Goal: Transaction & Acquisition: Purchase product/service

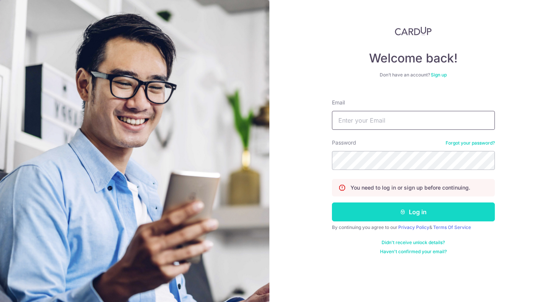
type input "[EMAIL_ADDRESS][DOMAIN_NAME]"
click at [401, 212] on icon "submit" at bounding box center [403, 212] width 6 height 6
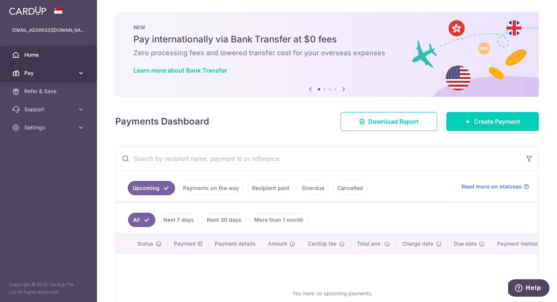
click at [77, 73] on link "Pay" at bounding box center [48, 73] width 97 height 18
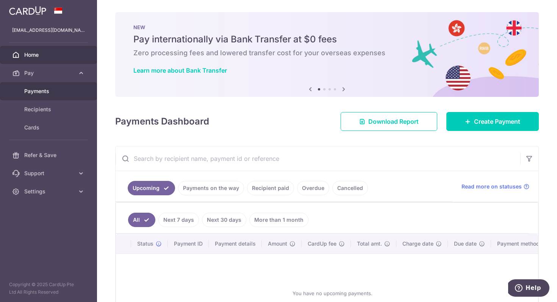
click at [66, 91] on span "Payments" at bounding box center [49, 91] width 50 height 8
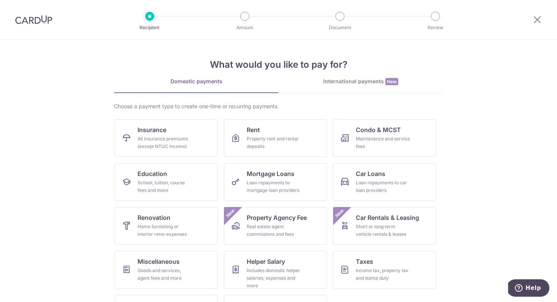
click at [171, 114] on div "Choose a payment type to create one-time or recurring payments. Insurance All i…" at bounding box center [278, 221] width 329 height 236
click at [171, 128] on link "Insurance All insurance premiums (except NTUC Income)" at bounding box center [166, 138] width 103 height 38
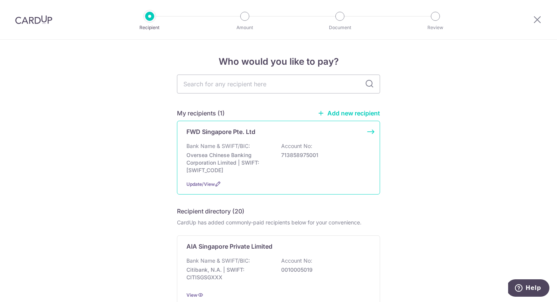
click at [283, 173] on div "Bank Name & SWIFT/BIC: Oversea Chinese Banking Corporation Limited | SWIFT: OCB…" at bounding box center [278, 158] width 184 height 32
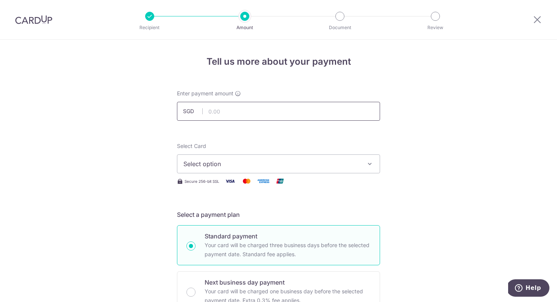
click at [271, 115] on input "text" at bounding box center [278, 111] width 203 height 19
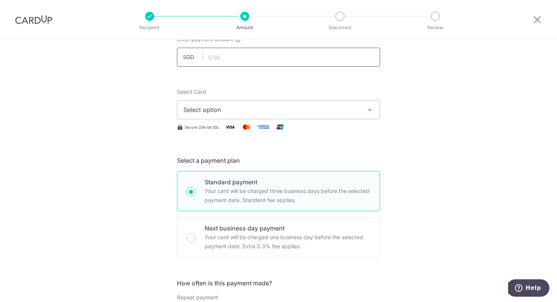
click at [267, 53] on input "text" at bounding box center [278, 57] width 203 height 19
click at [304, 117] on button "Select option" at bounding box center [278, 109] width 203 height 19
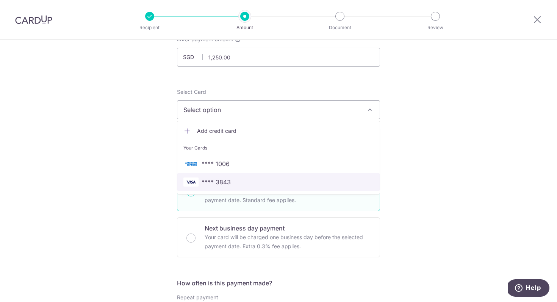
click at [288, 186] on span "**** 3843" at bounding box center [278, 182] width 190 height 9
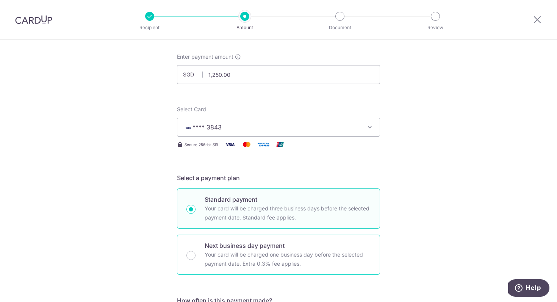
scroll to position [0, 0]
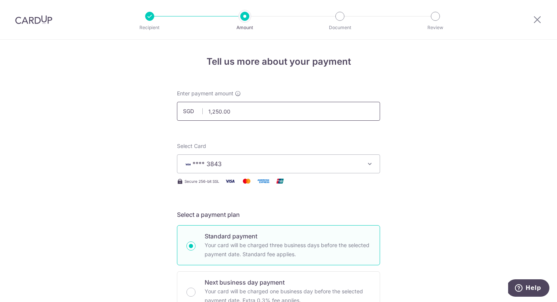
drag, startPoint x: 239, startPoint y: 111, endPoint x: 123, endPoint y: 111, distance: 115.9
type input "3751250.00"
click at [253, 107] on input "3751250.00" at bounding box center [278, 111] width 203 height 19
click at [226, 108] on input "3751250.00" at bounding box center [278, 111] width 203 height 19
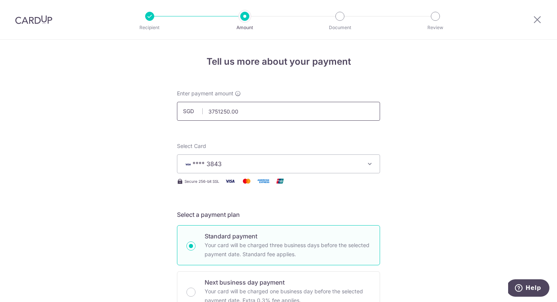
click at [226, 108] on input "3751250.00" at bounding box center [278, 111] width 203 height 19
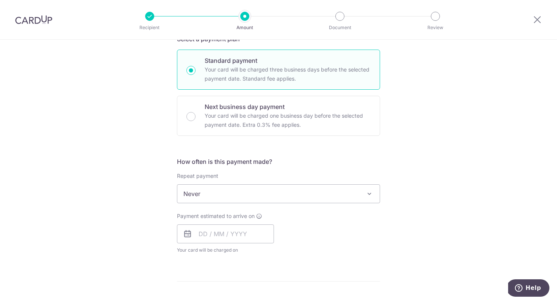
scroll to position [175, 0]
type input "3,750.00"
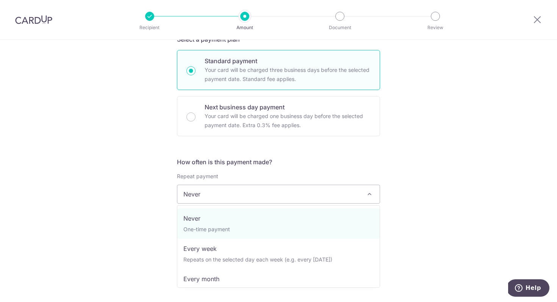
click at [278, 200] on span "Never" at bounding box center [278, 194] width 202 height 18
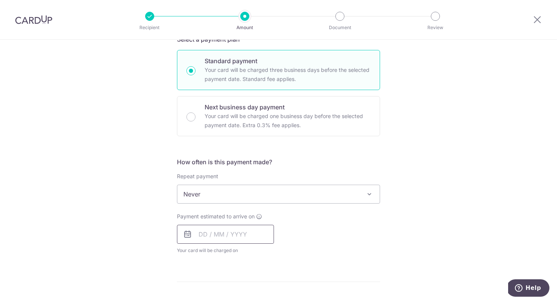
click at [239, 235] on input "text" at bounding box center [225, 234] width 97 height 19
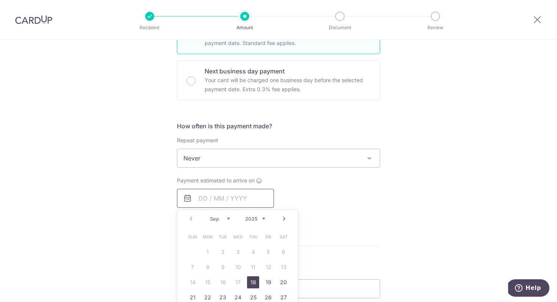
scroll to position [257, 0]
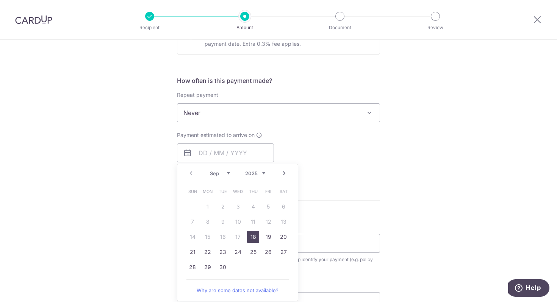
click at [248, 236] on link "18" at bounding box center [253, 237] width 12 height 12
type input "18/09/2025"
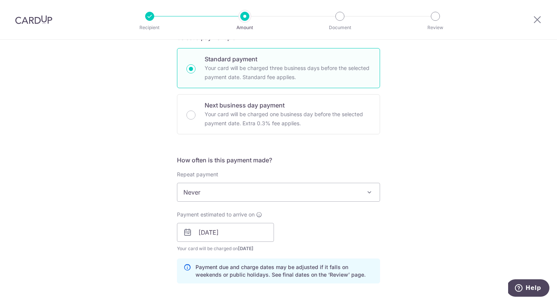
scroll to position [135, 0]
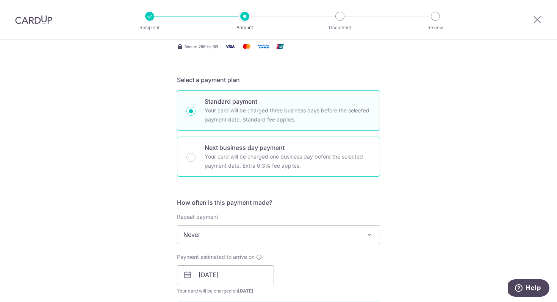
click at [256, 162] on p "Your card will be charged one business day before the selected payment date. Ex…" at bounding box center [288, 161] width 166 height 18
click at [195, 162] on input "Next business day payment Your card will be charged one business day before the…" at bounding box center [190, 157] width 9 height 9
radio input "false"
radio input "true"
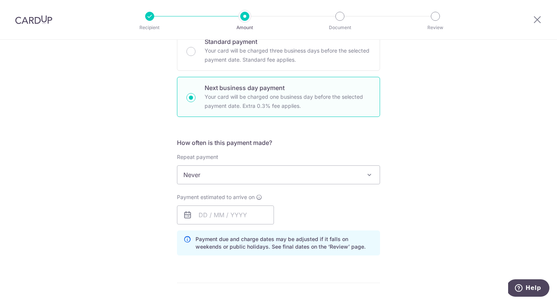
scroll to position [229, 0]
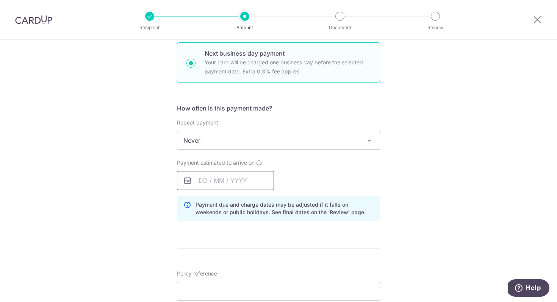
click at [252, 177] on input "text" at bounding box center [225, 180] width 97 height 19
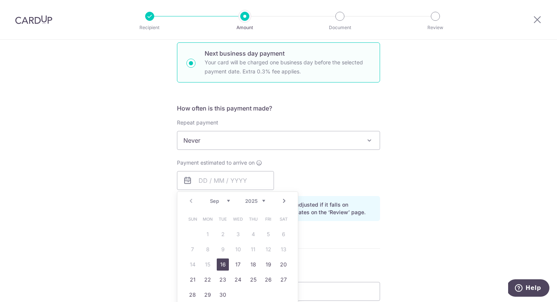
click at [222, 266] on link "16" at bounding box center [223, 265] width 12 height 12
type input "[DATE]"
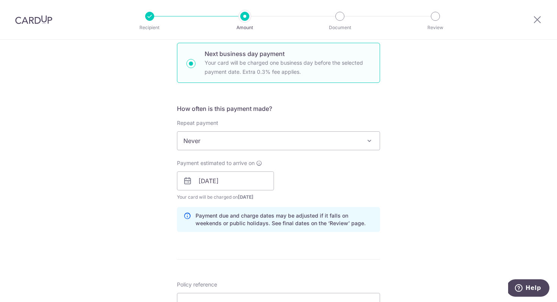
scroll to position [341, 0]
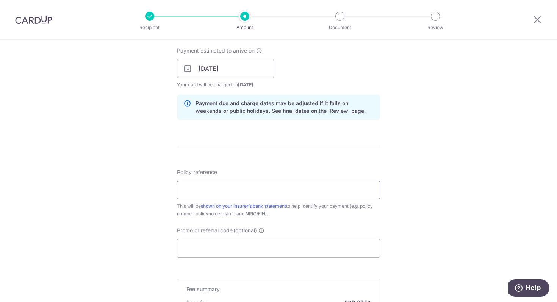
click at [237, 189] on input "Policy reference" at bounding box center [278, 190] width 203 height 19
type input "80388030"
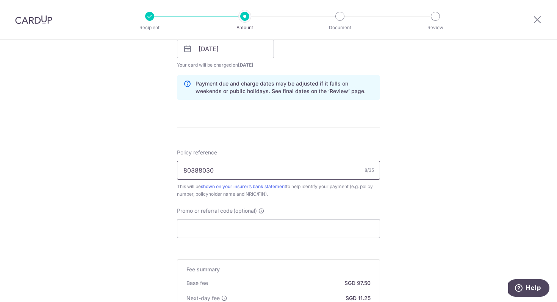
scroll to position [490, 0]
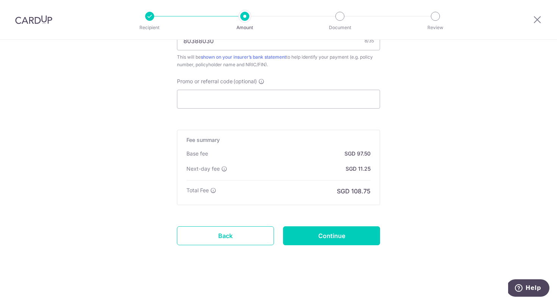
click at [254, 85] on div "Promo or referral code (optional) The discounted fee will be shown on the revie…" at bounding box center [278, 93] width 203 height 31
click at [255, 100] on input "Promo or referral code (optional)" at bounding box center [278, 99] width 203 height 19
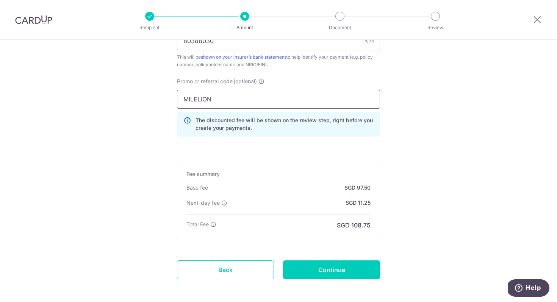
type input "MILELION"
click at [348, 137] on div "Promo or referral code (optional) MILELION The discounted fee will be shown on …" at bounding box center [278, 110] width 212 height 65
click at [337, 277] on input "Continue" at bounding box center [331, 270] width 97 height 19
type input "Create Schedule"
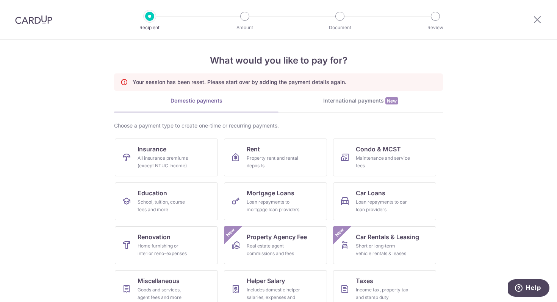
scroll to position [60, 0]
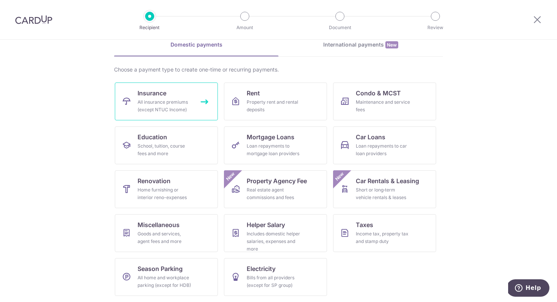
click at [133, 108] on link "Insurance All insurance premiums (except NTUC Income)" at bounding box center [166, 102] width 103 height 38
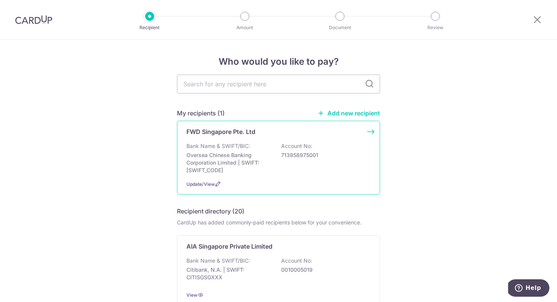
click at [245, 168] on p "Oversea Chinese Banking Corporation Limited | SWIFT: OCBCSGSGXXX" at bounding box center [228, 162] width 85 height 23
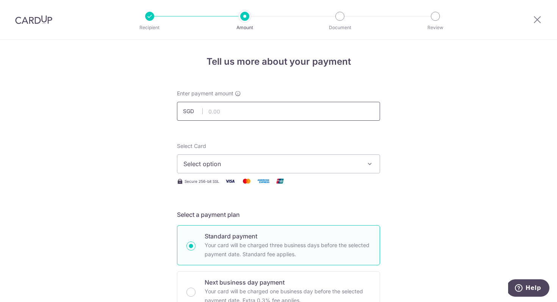
click at [245, 106] on input "text" at bounding box center [278, 111] width 203 height 19
type input "3,750.00"
click at [350, 172] on button "Select option" at bounding box center [278, 164] width 203 height 19
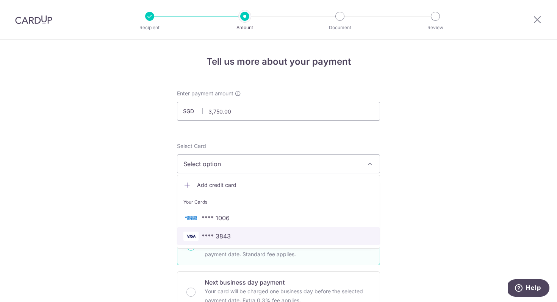
click at [318, 236] on span "**** 3843" at bounding box center [278, 236] width 190 height 9
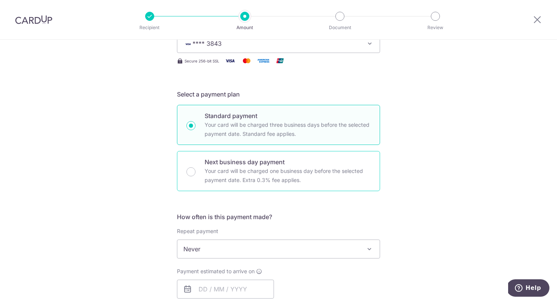
click at [301, 179] on p "Your card will be charged one business day before the selected payment date. Ex…" at bounding box center [288, 176] width 166 height 18
click at [195, 176] on input "Next business day payment Your card will be charged one business day before the…" at bounding box center [190, 171] width 9 height 9
radio input "false"
radio input "true"
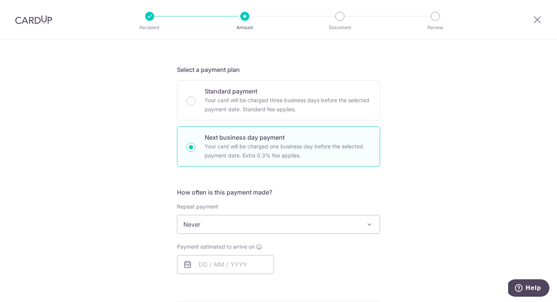
scroll to position [146, 0]
click at [250, 265] on input "text" at bounding box center [225, 264] width 97 height 19
click at [401, 283] on div "Tell us more about your payment Enter payment amount SGD 3,750.00 3750.00 Selec…" at bounding box center [278, 249] width 557 height 711
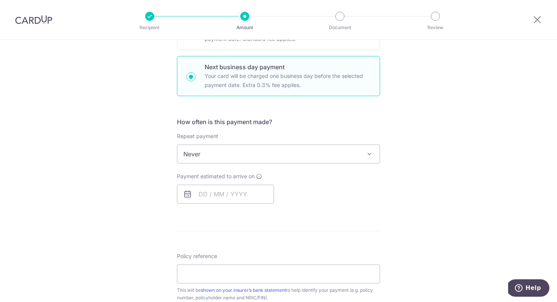
scroll to position [242, 0]
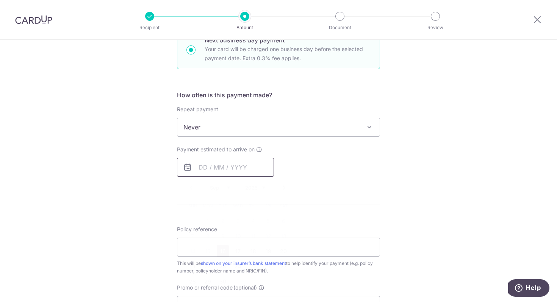
click at [239, 173] on input "text" at bounding box center [225, 167] width 97 height 19
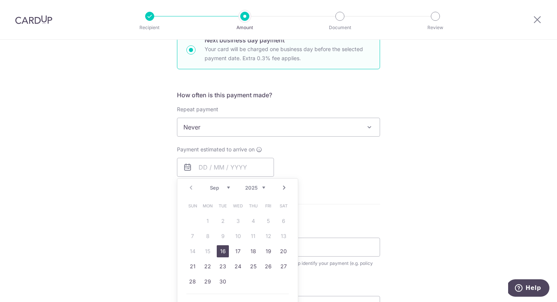
click at [222, 253] on link "16" at bounding box center [223, 251] width 12 height 12
type input "[DATE]"
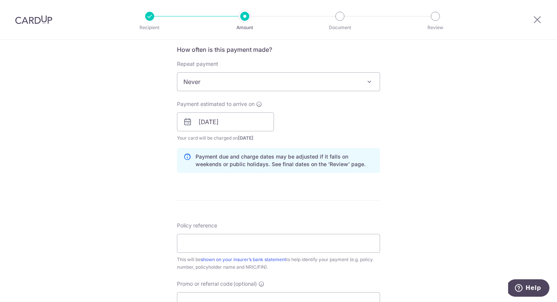
scroll to position [315, 0]
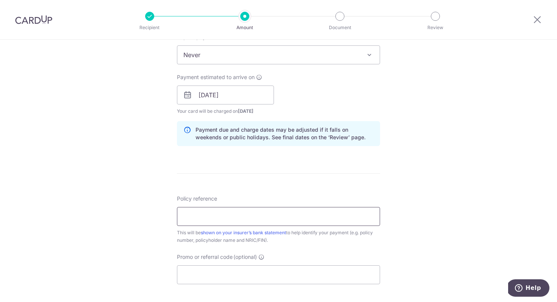
click at [228, 215] on input "Policy reference" at bounding box center [278, 216] width 203 height 19
type input "80388030"
click at [230, 273] on input "Promo or referral code (optional)" at bounding box center [278, 274] width 203 height 19
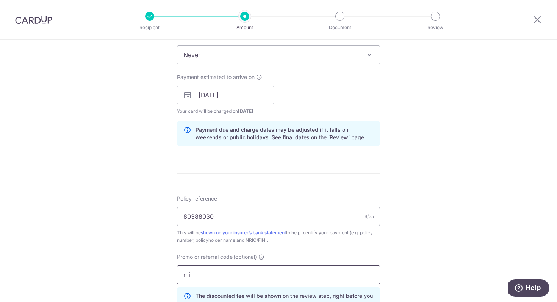
type input "m"
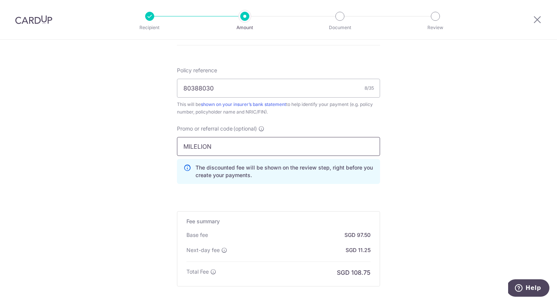
scroll to position [525, 0]
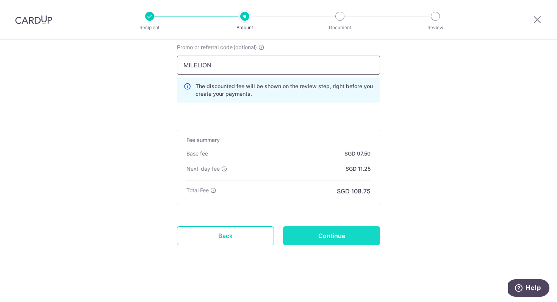
type input "MILELION"
click at [328, 232] on input "Continue" at bounding box center [331, 235] width 97 height 19
type input "Create Schedule"
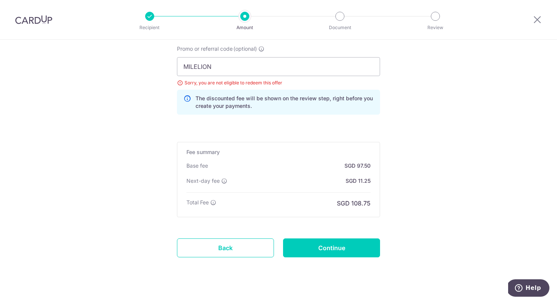
scroll to position [521, 0]
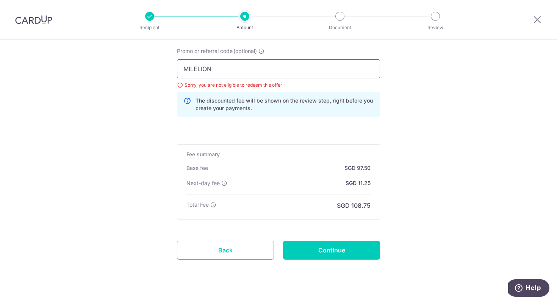
drag, startPoint x: 264, startPoint y: 73, endPoint x: 172, endPoint y: 67, distance: 92.2
click at [174, 69] on div "Promo or referral code (optional) [GEOGRAPHIC_DATA] Sorry, you are not eligible…" at bounding box center [278, 85] width 212 height 76
type input "o"
type input "OFF225"
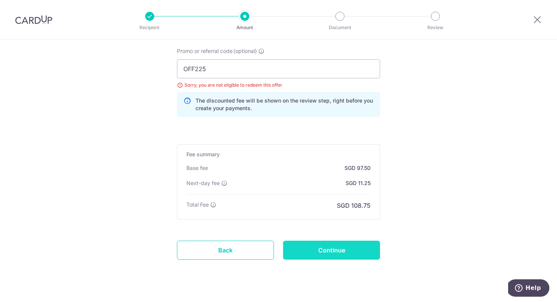
click at [308, 253] on input "Continue" at bounding box center [331, 250] width 97 height 19
type input "Update Schedule"
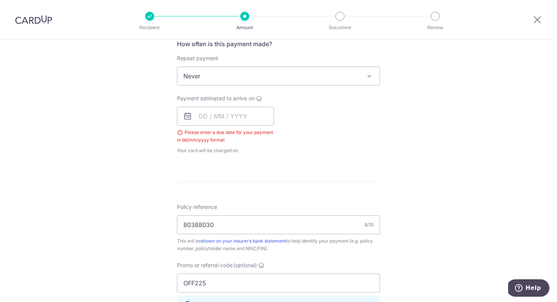
scroll to position [283, 0]
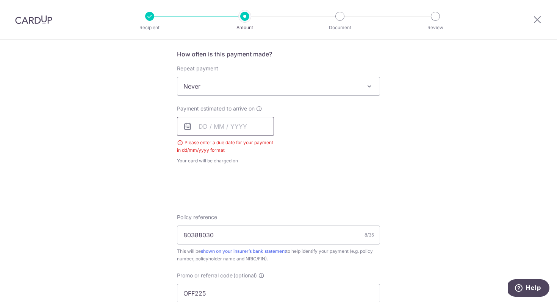
click at [222, 117] on input "text" at bounding box center [225, 126] width 97 height 19
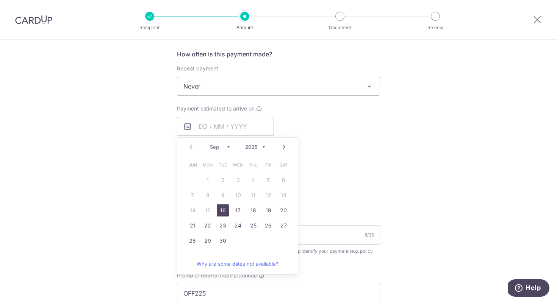
click at [344, 165] on div "How often is this payment made? Repeat payment Never Every week Every month Eve…" at bounding box center [278, 110] width 203 height 121
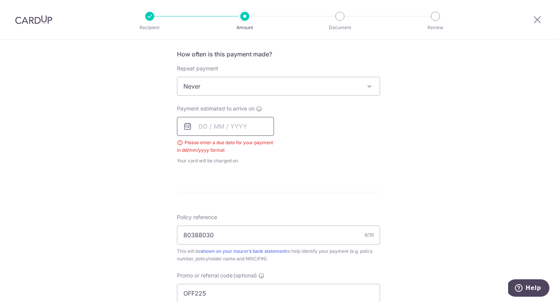
click at [190, 118] on input "text" at bounding box center [225, 126] width 97 height 19
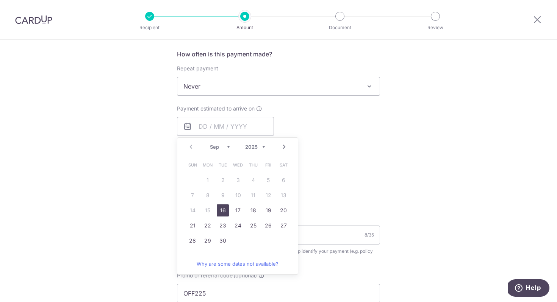
click at [222, 209] on link "16" at bounding box center [223, 211] width 12 height 12
type input "16/09/2025"
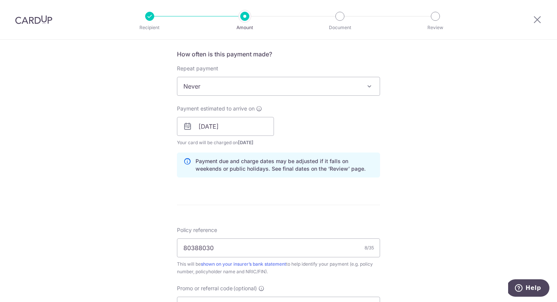
click at [298, 188] on form "Enter payment amount SGD 3,750.00 3750.00 Select Card **** 3843 Add credit card…" at bounding box center [278, 156] width 203 height 701
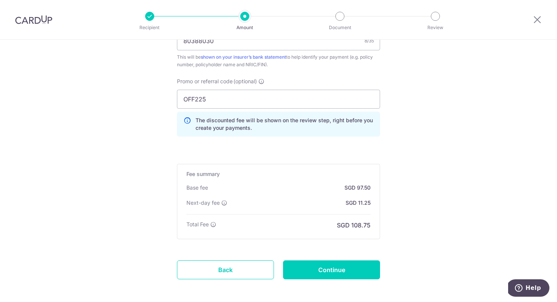
scroll to position [525, 0]
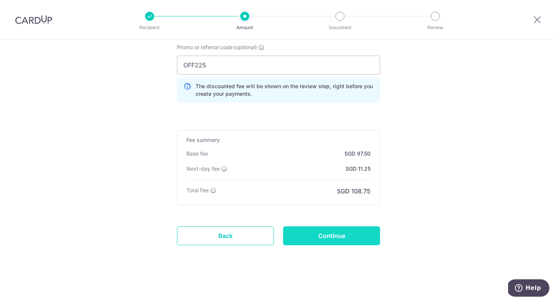
click at [310, 233] on input "Continue" at bounding box center [331, 235] width 97 height 19
type input "Update Schedule"
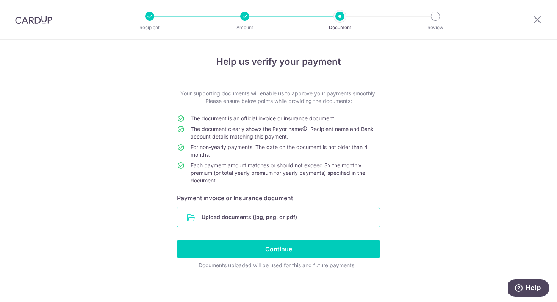
click at [313, 218] on input "file" at bounding box center [278, 218] width 202 height 20
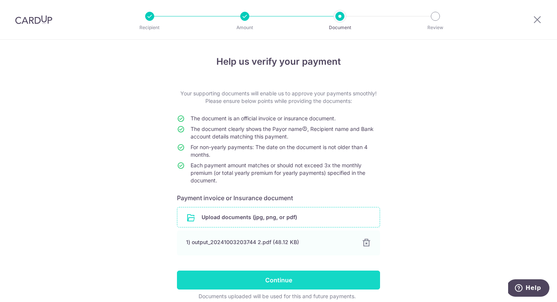
click at [287, 280] on input "Continue" at bounding box center [278, 280] width 203 height 19
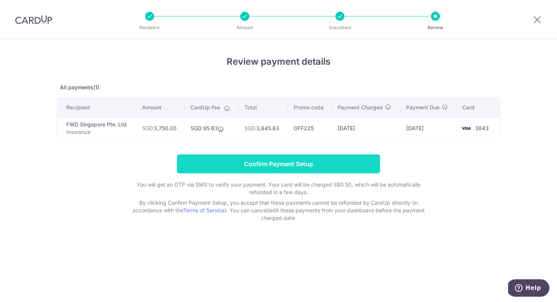
click at [323, 164] on input "Confirm Payment Setup" at bounding box center [278, 164] width 203 height 19
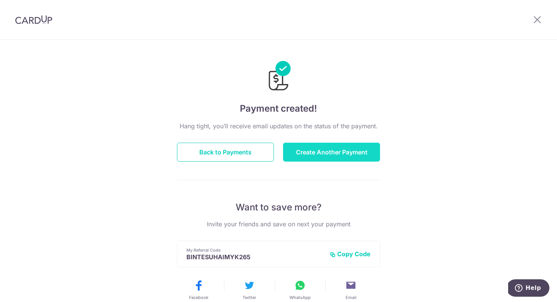
click at [297, 157] on button "Create Another Payment" at bounding box center [331, 152] width 97 height 19
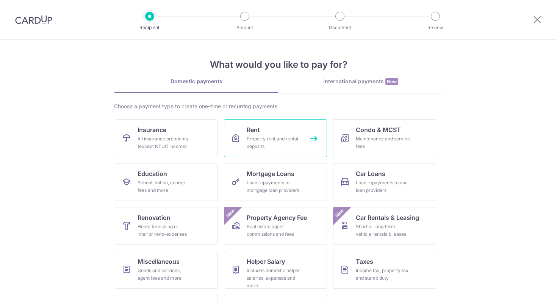
click at [297, 157] on link "Rent Property rent and rental deposits" at bounding box center [275, 138] width 103 height 38
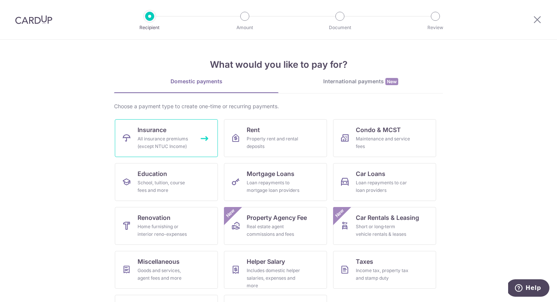
click at [158, 136] on div "All insurance premiums (except NTUC Income)" at bounding box center [164, 142] width 55 height 15
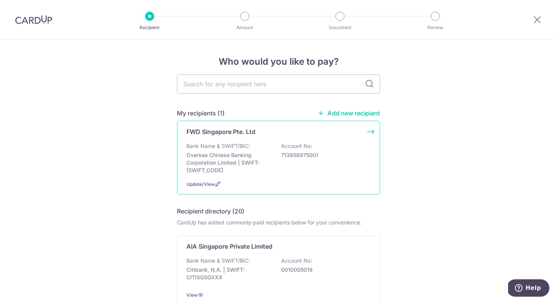
click at [276, 157] on div "Bank Name & SWIFT/BIC: Oversea Chinese Banking Corporation Limited | SWIFT: [SW…" at bounding box center [278, 158] width 184 height 32
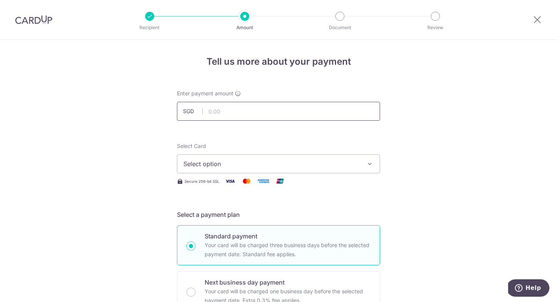
click at [248, 108] on input "text" at bounding box center [278, 111] width 203 height 19
type input "1,250.00"
click at [239, 164] on span "Select option" at bounding box center [271, 163] width 176 height 9
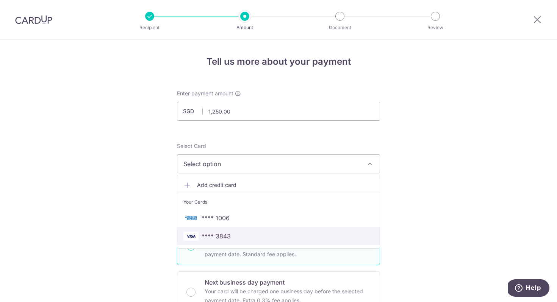
click at [229, 239] on span "**** 3843" at bounding box center [215, 236] width 29 height 9
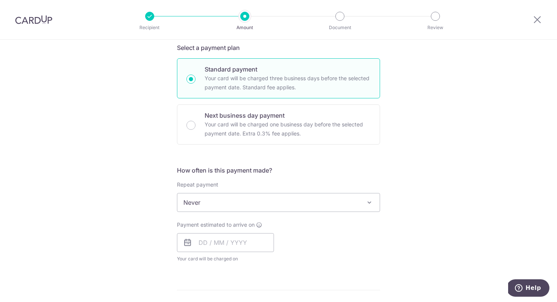
scroll to position [303, 0]
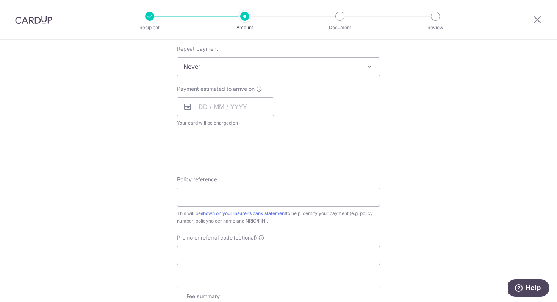
click at [242, 69] on span "Never" at bounding box center [278, 67] width 202 height 18
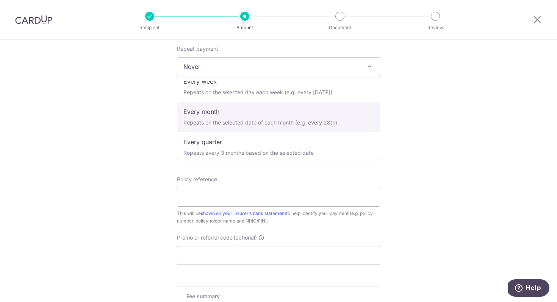
scroll to position [64, 0]
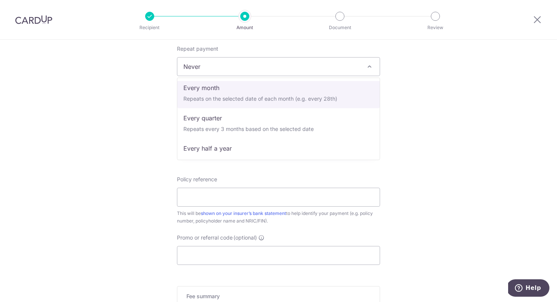
select select "3"
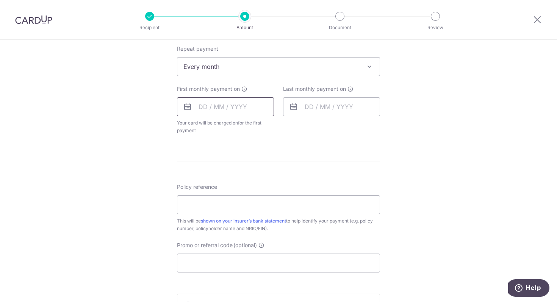
click at [241, 109] on input "text" at bounding box center [225, 106] width 97 height 19
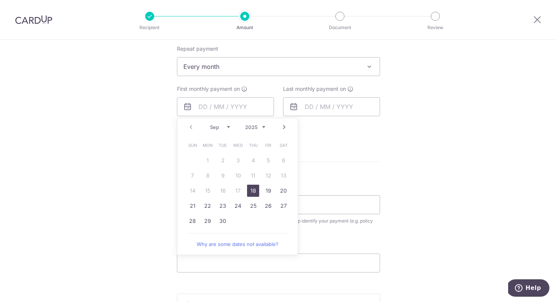
click at [269, 227] on table "Sun Mon Tue Wed Thu Fri Sat 1 2 3 4 5 6 7 8 9 10 11 12 13 14 15 16 17 18 19 20 …" at bounding box center [238, 183] width 106 height 91
click at [252, 191] on link "18" at bounding box center [253, 191] width 12 height 12
type input "18/09/2025"
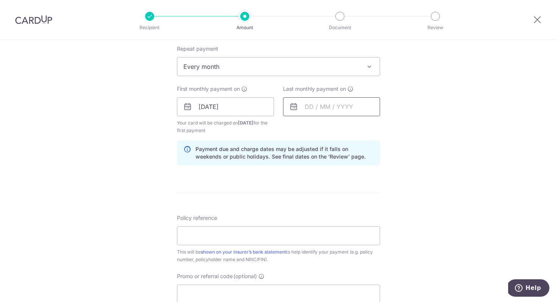
click at [319, 111] on input "text" at bounding box center [331, 106] width 97 height 19
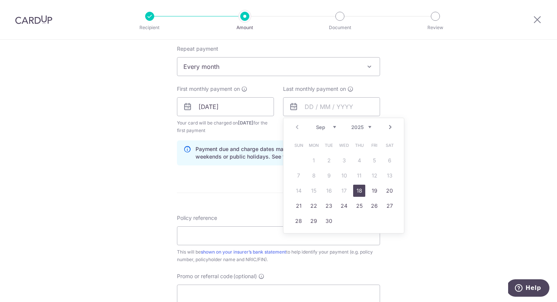
click at [392, 130] on link "Next" at bounding box center [390, 127] width 9 height 9
click at [361, 191] on link "18" at bounding box center [359, 191] width 12 height 12
type input "18/12/2025"
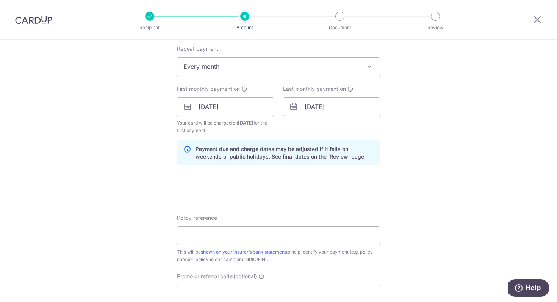
click at [440, 136] on div "Tell us more about your payment Enter payment amount SGD 1,250.00 1250.00 Selec…" at bounding box center [278, 99] width 557 height 724
click at [236, 238] on input "Policy reference" at bounding box center [278, 235] width 203 height 19
type input "80388030"
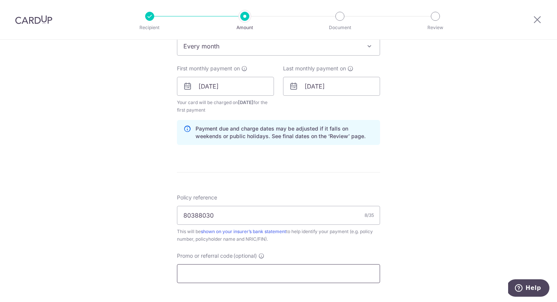
click at [230, 273] on input "Promo or referral code (optional)" at bounding box center [278, 273] width 203 height 19
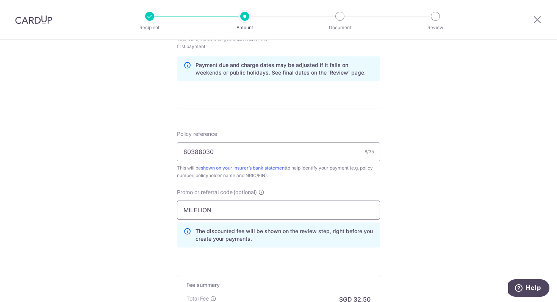
scroll to position [495, 0]
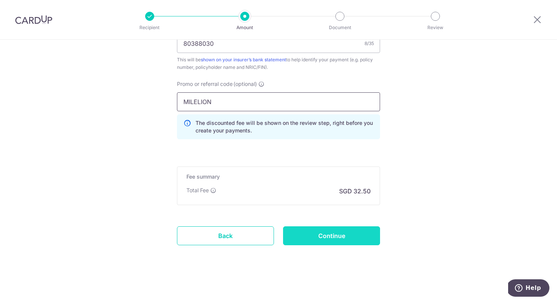
type input "MILELION"
click at [308, 229] on input "Continue" at bounding box center [331, 235] width 97 height 19
type input "Create Schedule"
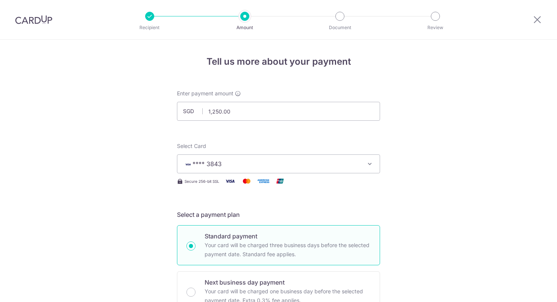
scroll to position [467, 0]
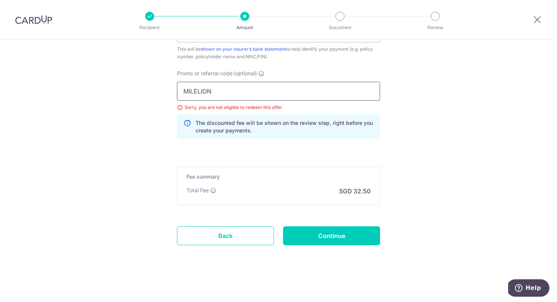
drag, startPoint x: 254, startPoint y: 91, endPoint x: 82, endPoint y: 89, distance: 172.0
type input "REC185"
click at [297, 228] on input "Continue" at bounding box center [331, 235] width 97 height 19
type input "Update Schedule"
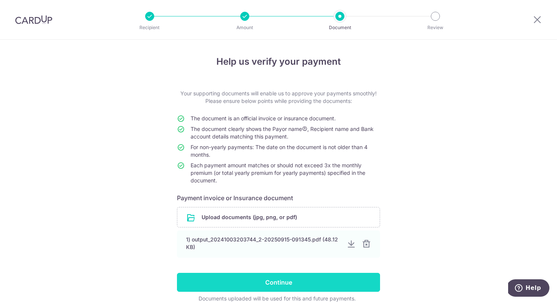
click at [284, 283] on input "Continue" at bounding box center [278, 282] width 203 height 19
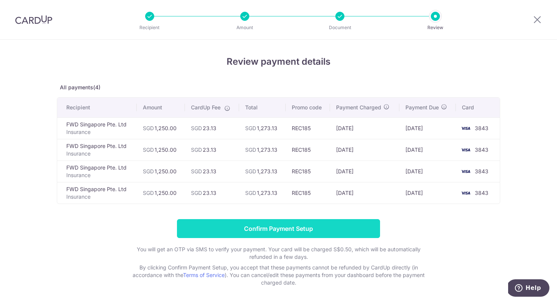
click at [262, 229] on input "Confirm Payment Setup" at bounding box center [278, 228] width 203 height 19
